Goal: Use online tool/utility: Use online tool/utility

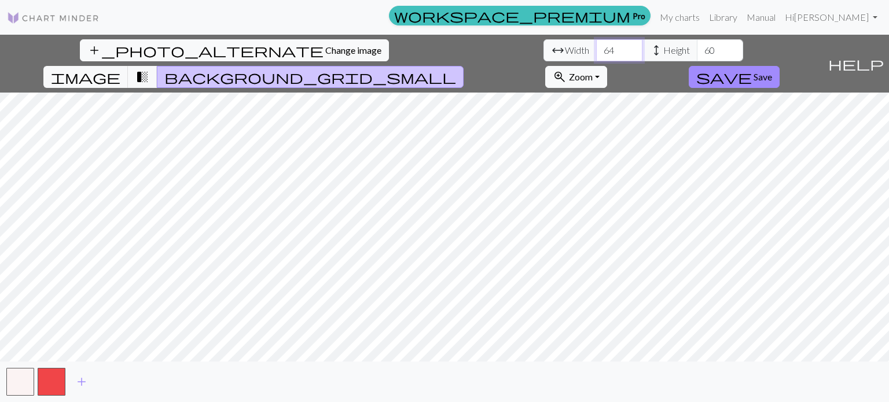
click at [596, 55] on input "64" at bounding box center [619, 50] width 46 height 22
click at [596, 55] on input "63" at bounding box center [619, 50] width 46 height 22
type input "62"
click at [596, 55] on input "62" at bounding box center [619, 50] width 46 height 22
drag, startPoint x: 278, startPoint y: 49, endPoint x: 245, endPoint y: 57, distance: 34.0
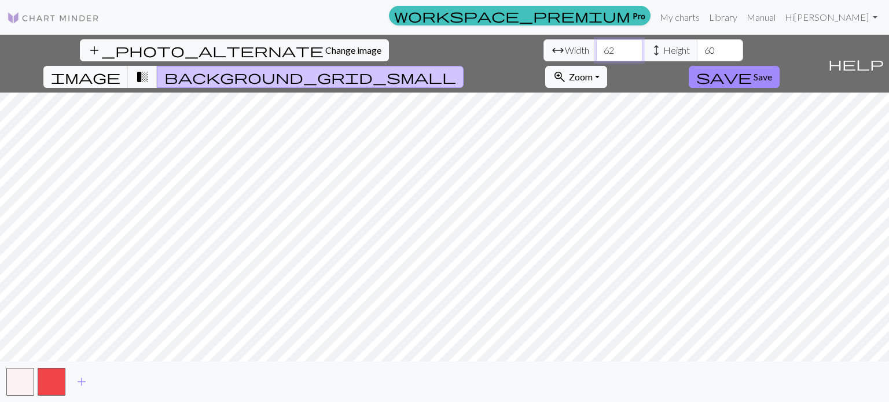
click at [543, 57] on div "arrow_range Width 62 height Height 60" at bounding box center [643, 50] width 200 height 22
type input "19"
type input "64"
click at [697, 46] on input "64" at bounding box center [720, 50] width 46 height 22
drag, startPoint x: 382, startPoint y: 50, endPoint x: 357, endPoint y: 53, distance: 25.0
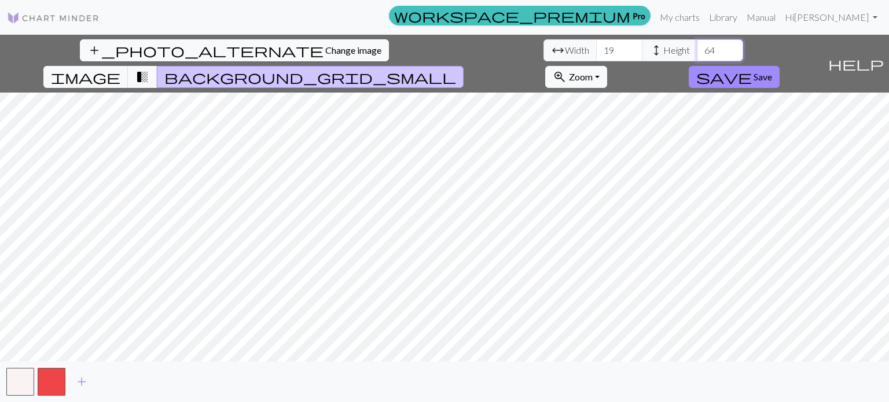
click at [697, 53] on input "64" at bounding box center [720, 50] width 46 height 22
type input "8"
click at [592, 71] on span "Zoom" at bounding box center [581, 76] width 24 height 11
click at [149, 69] on span "transition_fade" at bounding box center [142, 77] width 14 height 16
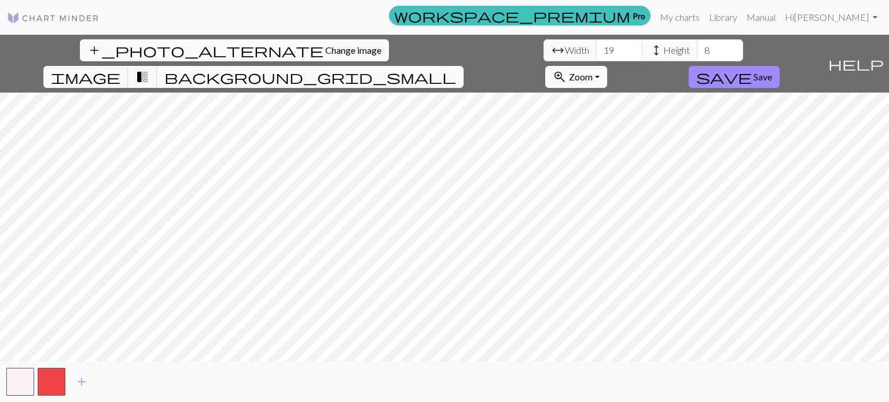
click at [456, 69] on span "background_grid_small" at bounding box center [310, 77] width 292 height 16
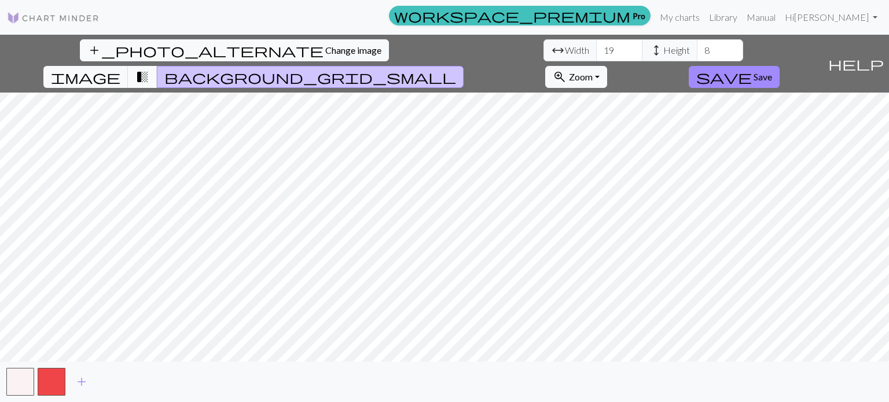
click at [149, 69] on span "transition_fade" at bounding box center [142, 77] width 14 height 16
